Goal: Information Seeking & Learning: Check status

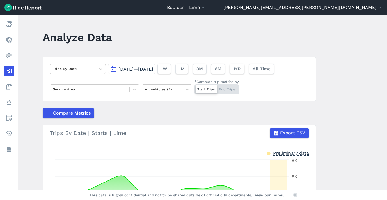
click at [93, 73] on div "Trips By Date" at bounding box center [78, 69] width 56 height 10
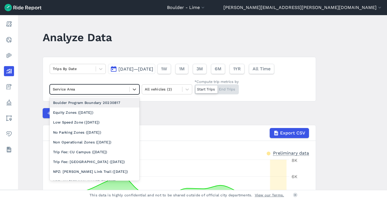
click at [123, 91] on div at bounding box center [90, 89] width 74 height 6
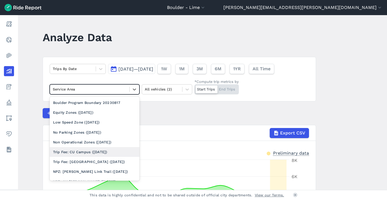
click at [96, 150] on div "Trip Fee: CU Campus ([DATE])" at bounding box center [95, 152] width 90 height 10
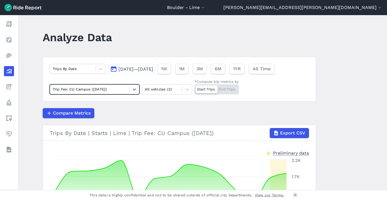
click at [148, 70] on span "[DATE]—[DATE]" at bounding box center [135, 68] width 35 height 5
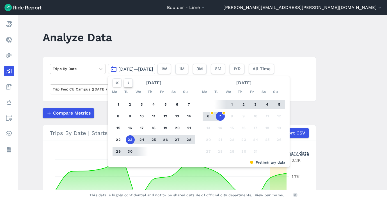
click at [130, 85] on icon "button" at bounding box center [128, 83] width 6 height 6
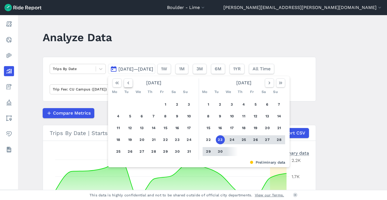
click at [130, 85] on icon "button" at bounding box center [128, 83] width 6 height 6
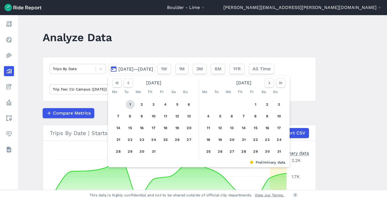
click at [129, 104] on button "1" at bounding box center [130, 104] width 9 height 9
click at [265, 84] on button "button" at bounding box center [269, 83] width 9 height 9
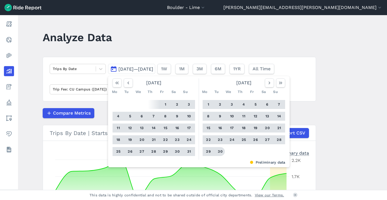
click at [219, 151] on button "30" at bounding box center [220, 151] width 9 height 9
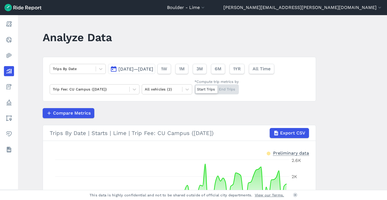
click at [357, 93] on main "Analyze Data Trips By Date [DATE]—[DATE] 1W 1M 3M 6M 1YR All Time Trip Fee: CU …" at bounding box center [202, 102] width 369 height 175
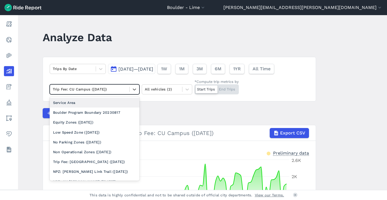
click at [112, 90] on div at bounding box center [90, 89] width 74 height 6
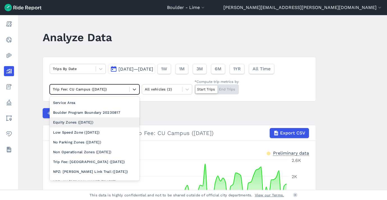
click at [337, 95] on main "Analyze Data Trips By Date [DATE]—[DATE] 1W 1M 3M 6M 1YR All Time option Equity…" at bounding box center [202, 102] width 369 height 175
